Goal: Information Seeking & Learning: Learn about a topic

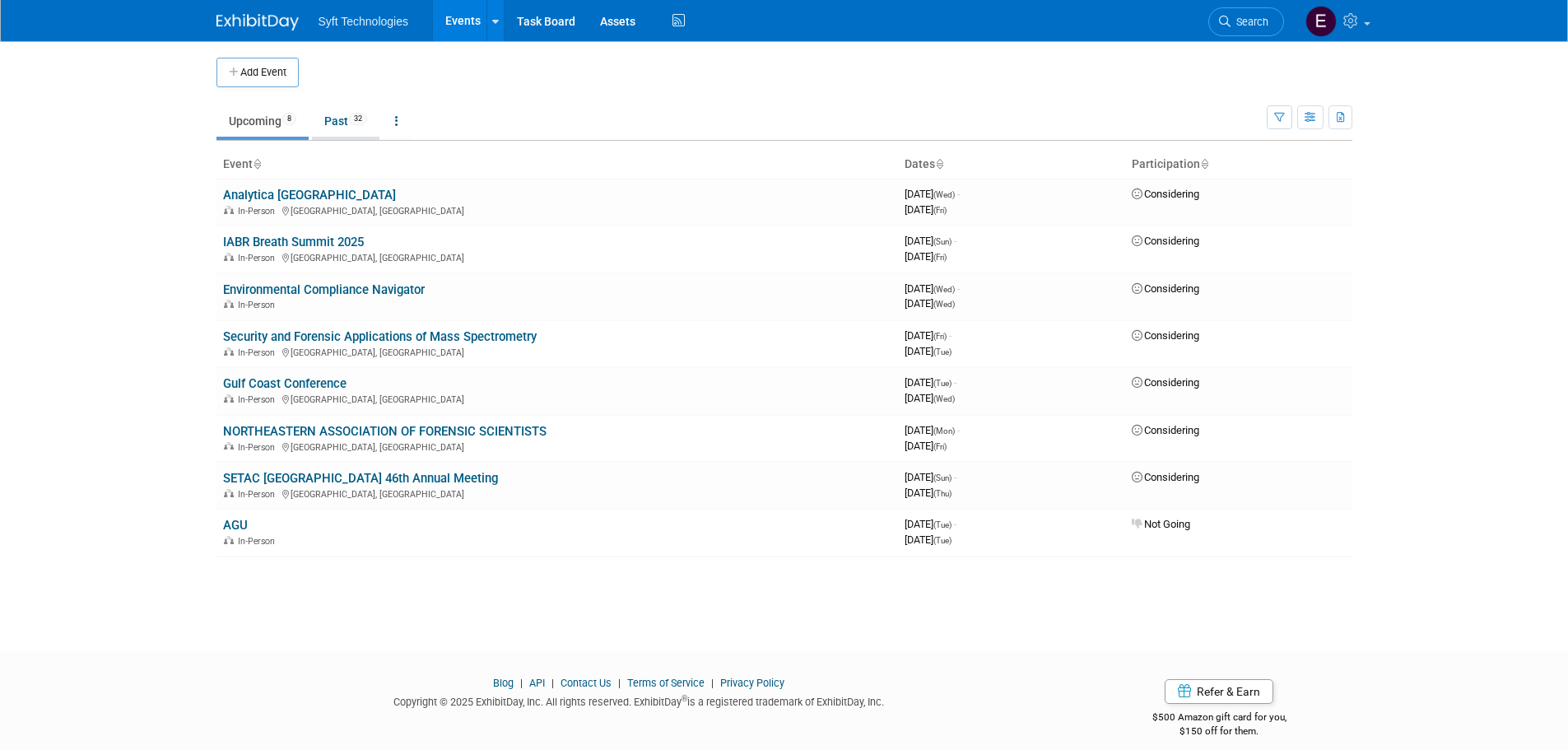
click at [323, 109] on link "Past 32" at bounding box center [346, 121] width 67 height 31
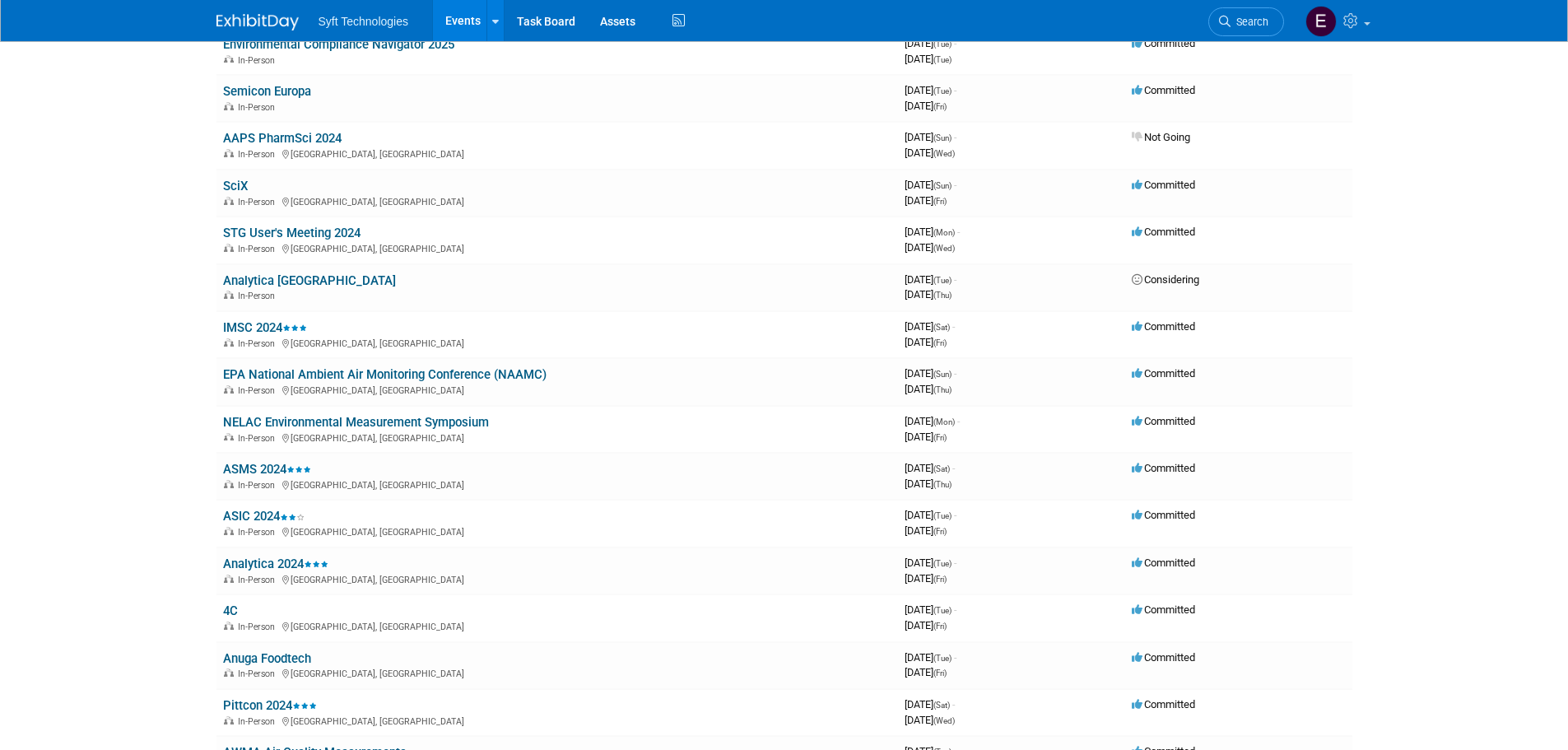
scroll to position [724, 0]
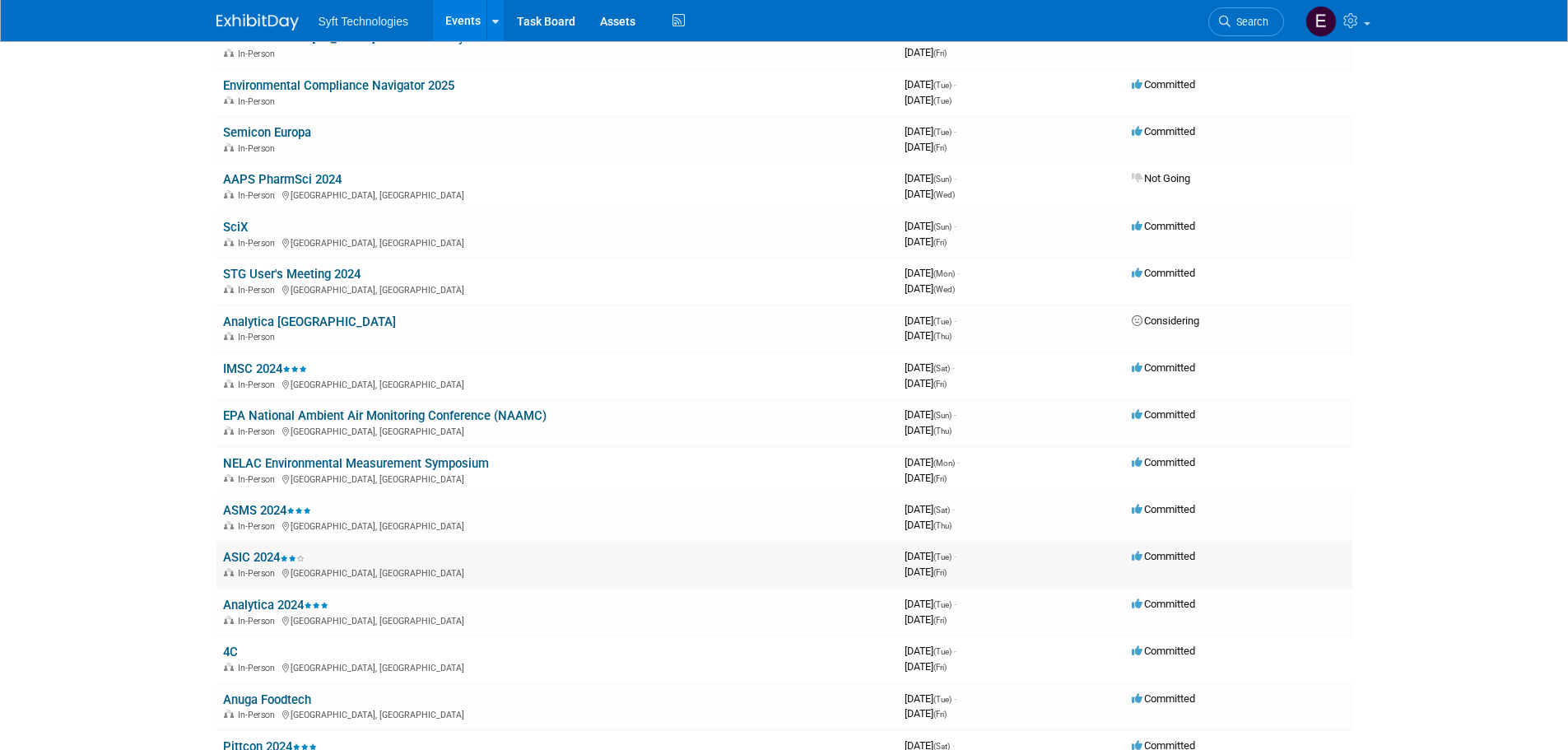
click at [281, 553] on link "ASIC 2024" at bounding box center [263, 557] width 81 height 15
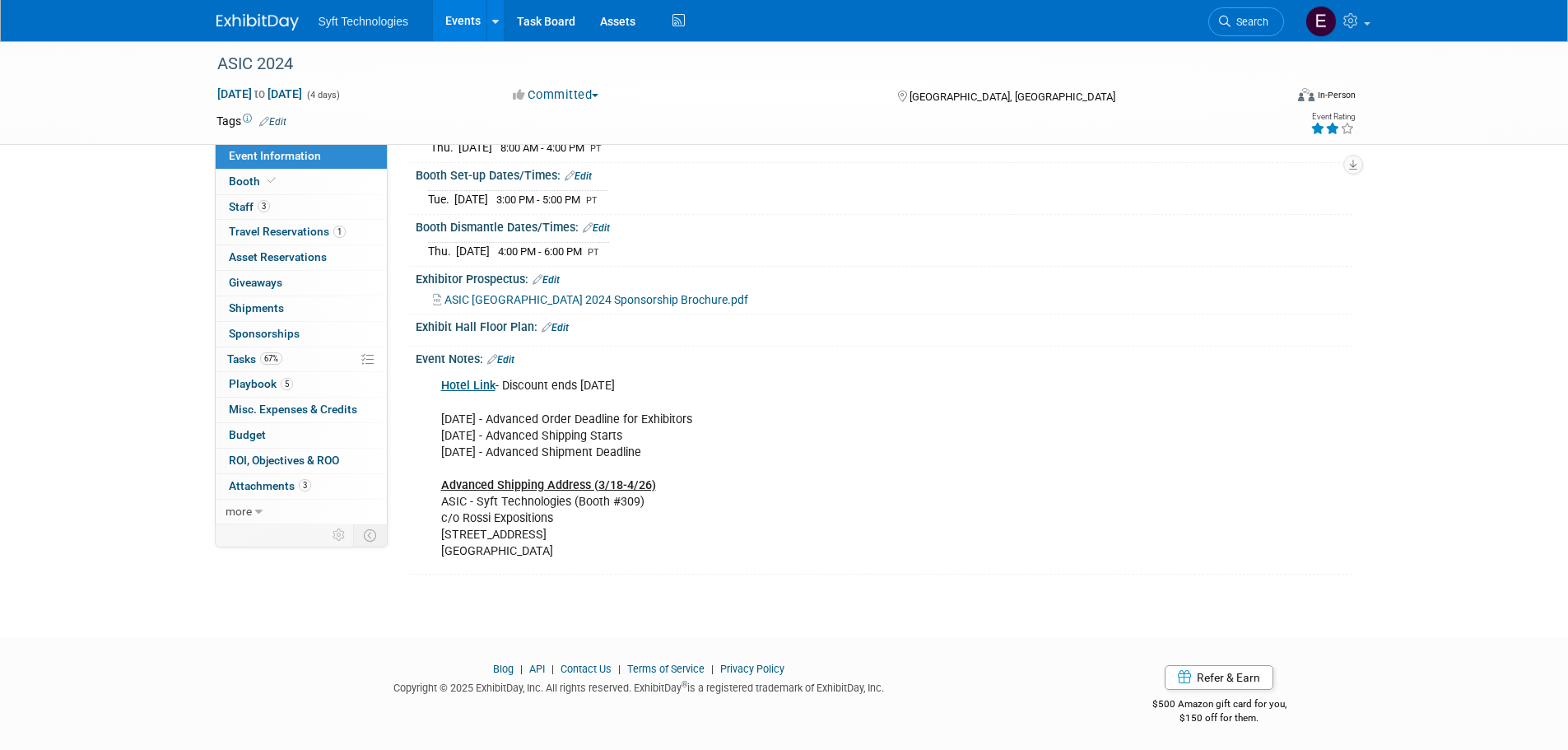
scroll to position [234, 0]
click at [256, 181] on span "Booth" at bounding box center [254, 181] width 51 height 13
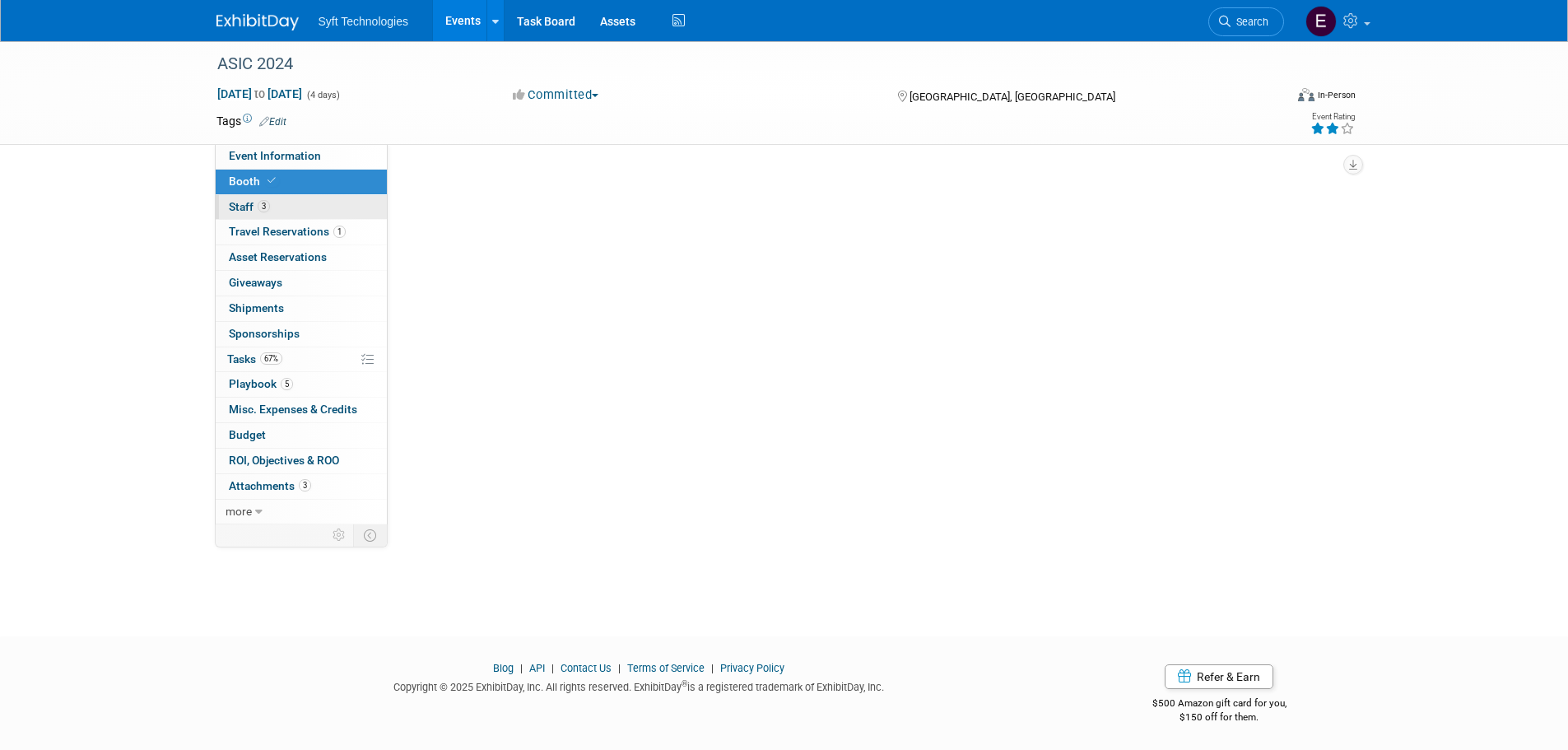
scroll to position [0, 0]
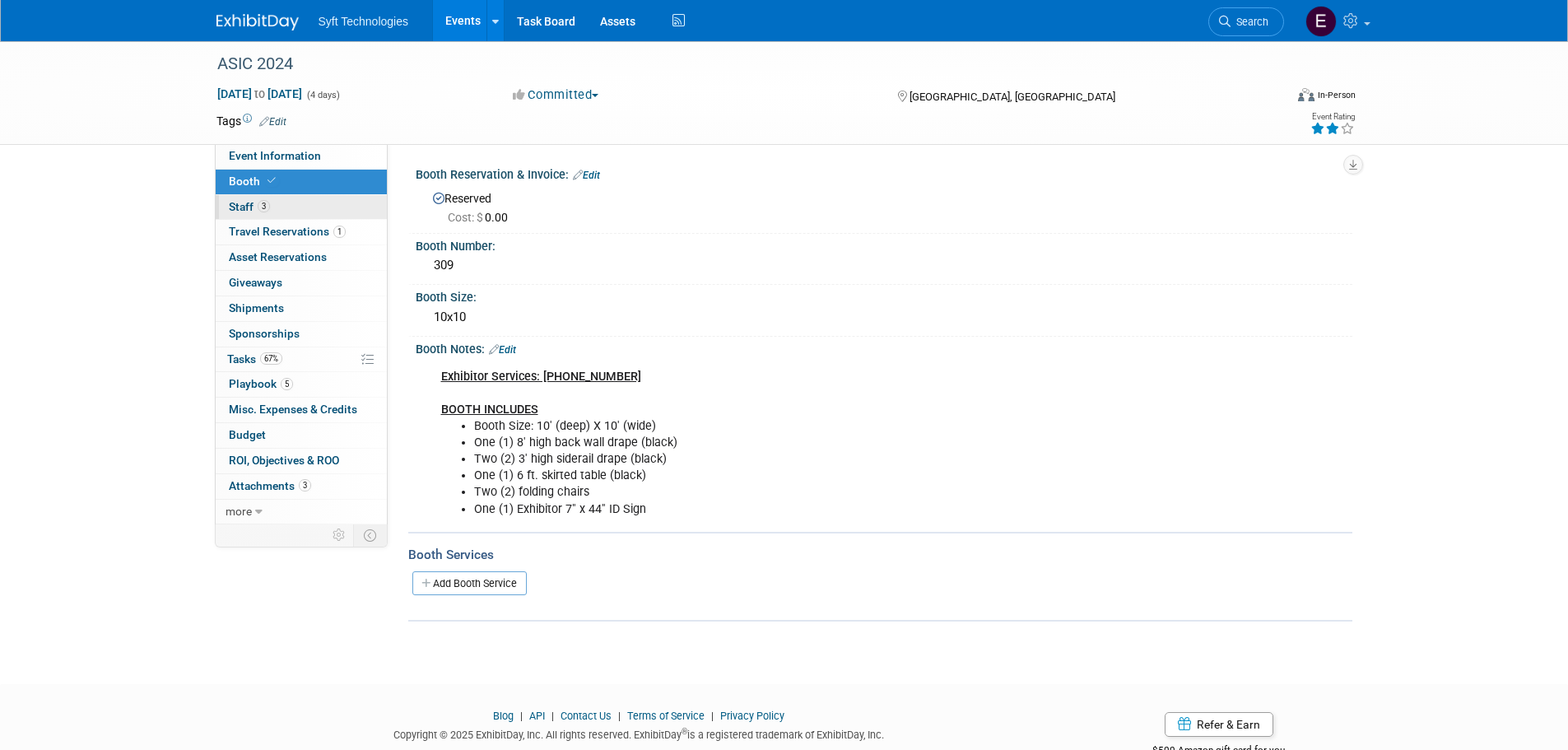
click at [256, 205] on span "Staff 3" at bounding box center [249, 207] width 41 height 13
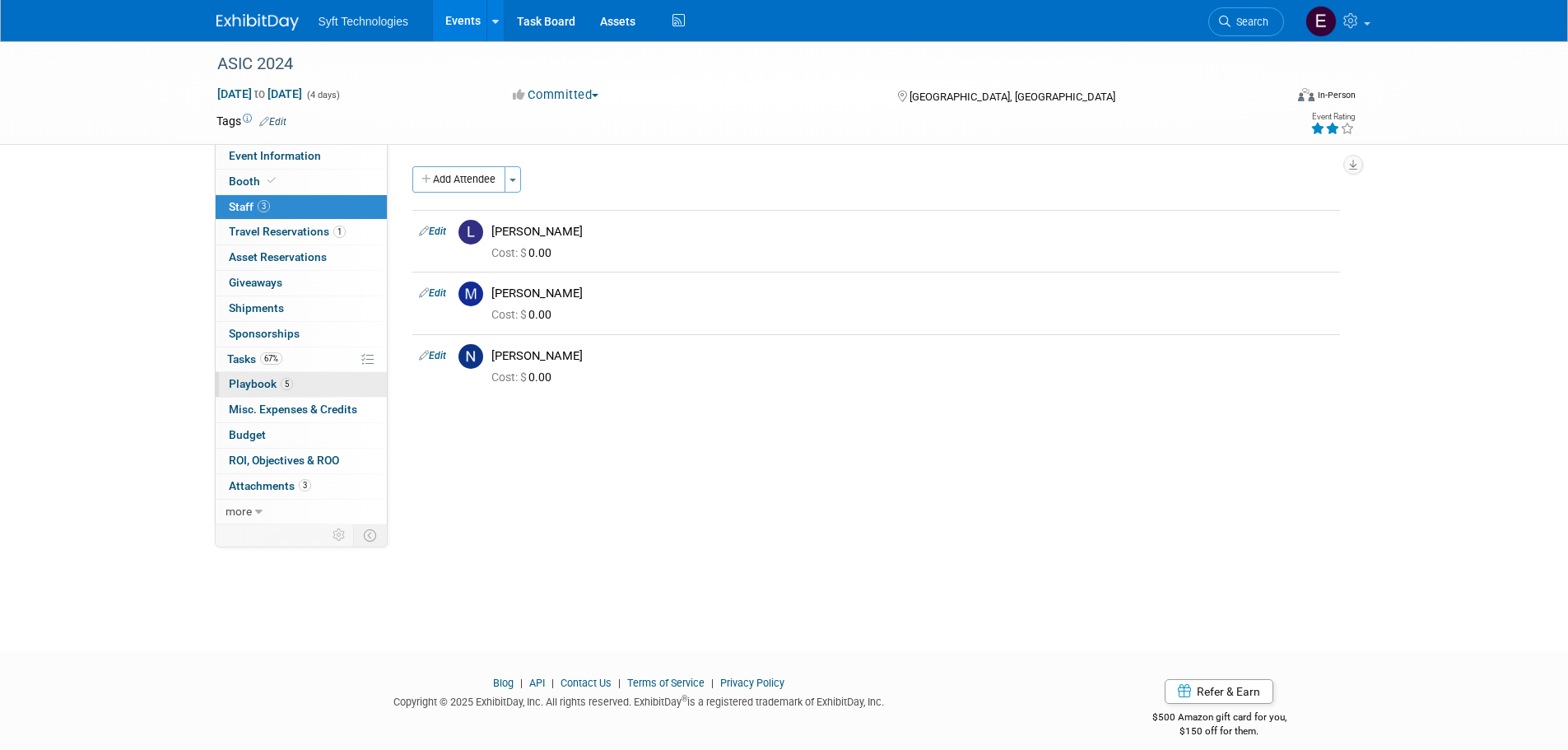
click at [298, 385] on link "5 Playbook 5" at bounding box center [301, 384] width 171 height 24
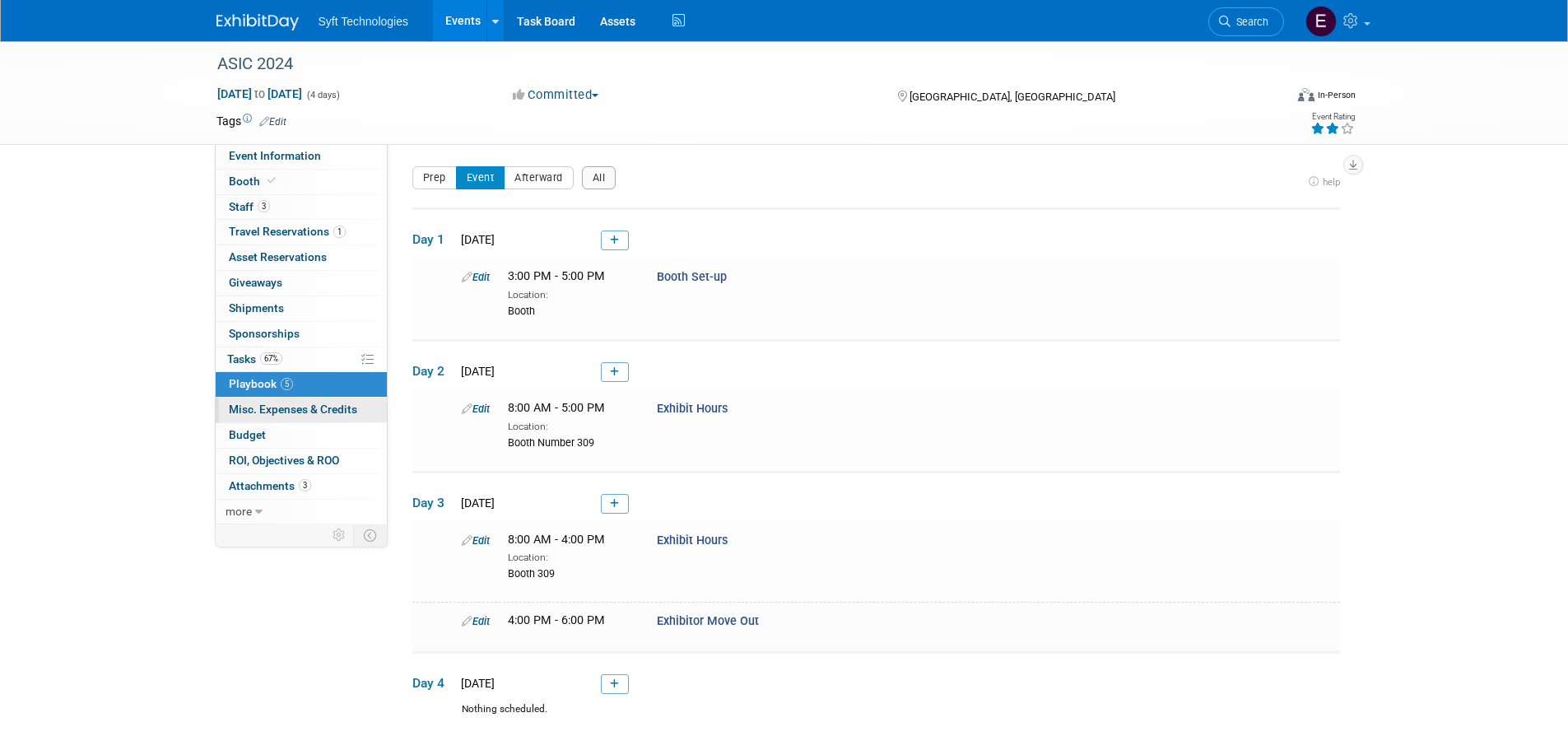
click at [288, 414] on span "Misc. Expenses & Credits 0" at bounding box center [292, 409] width 128 height 13
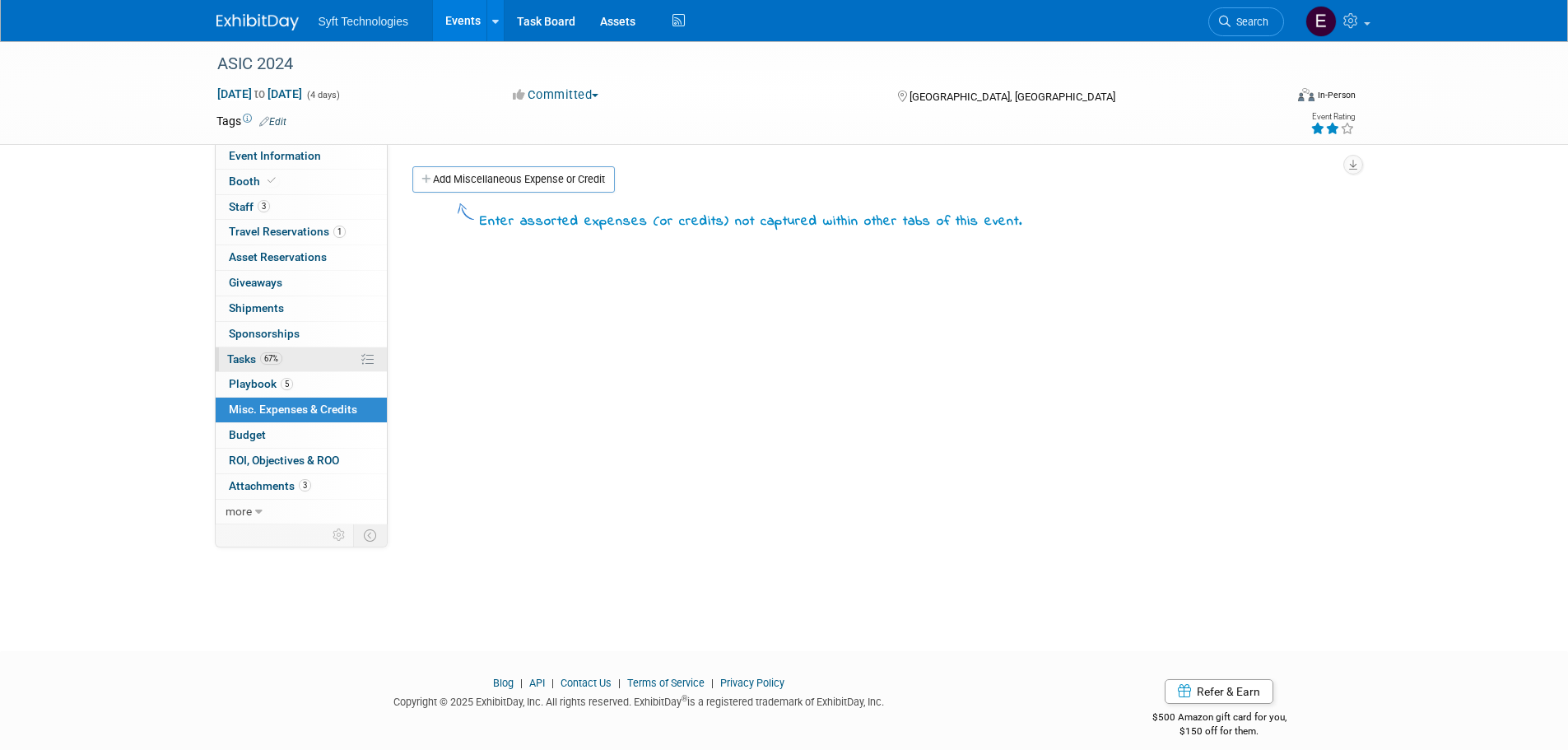
click at [269, 360] on span "67%" at bounding box center [272, 358] width 22 height 12
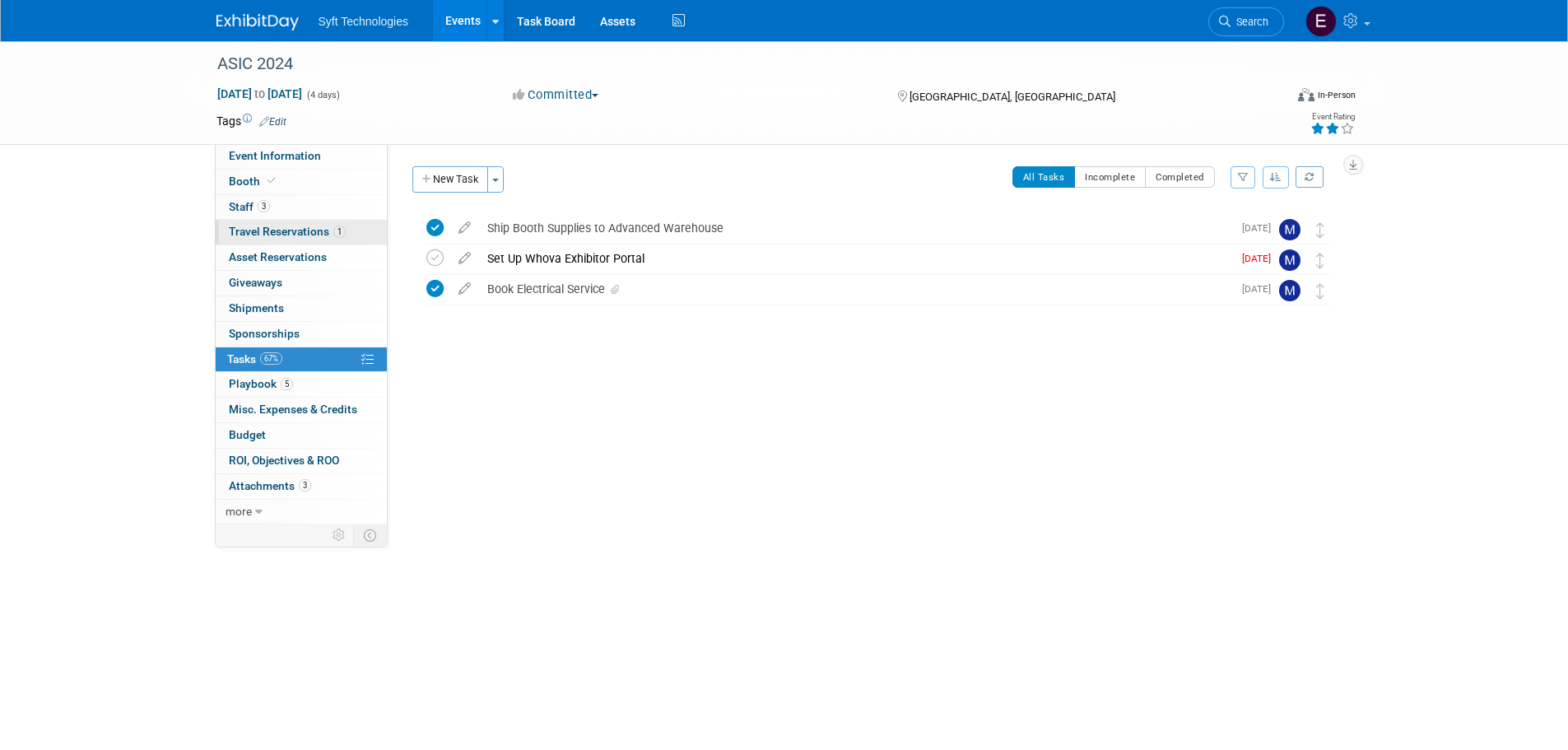
click at [288, 238] on link "1 Travel Reservations 1" at bounding box center [301, 232] width 171 height 24
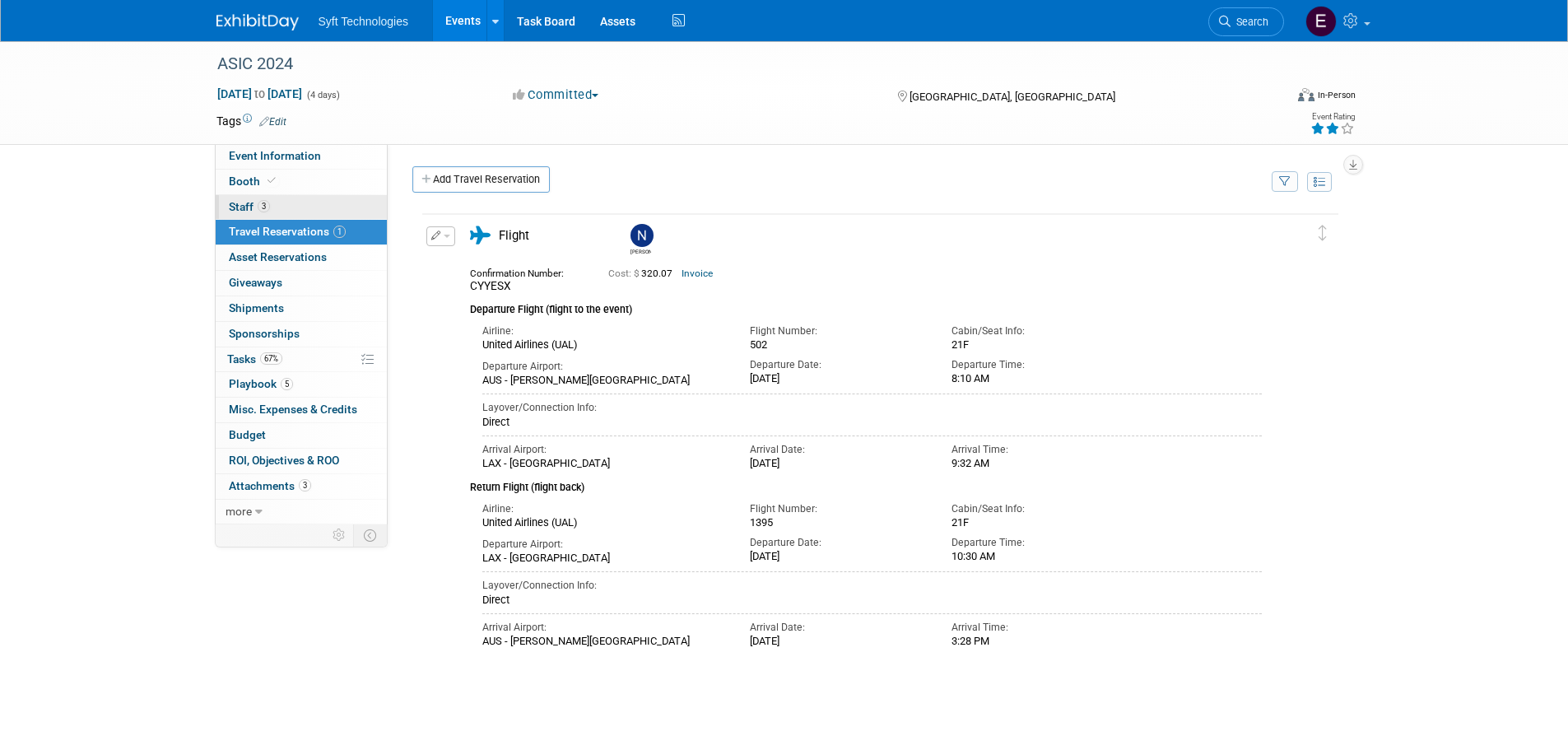
click at [274, 199] on link "3 Staff 3" at bounding box center [301, 207] width 171 height 24
